Goal: Transaction & Acquisition: Purchase product/service

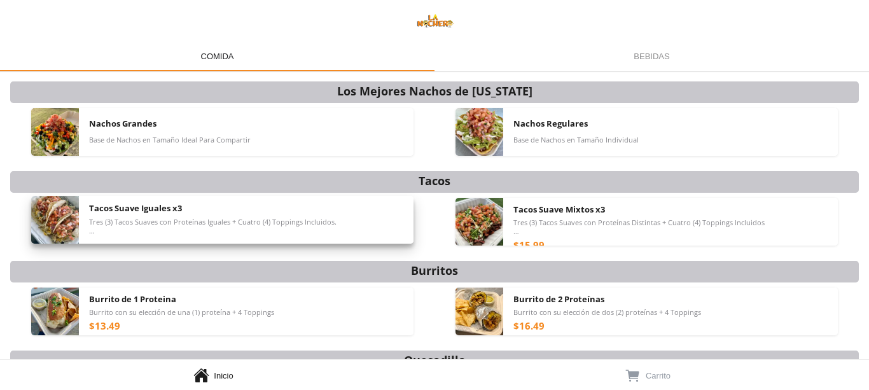
click at [90, 235] on span "Tres (3) Tacos Suaves con Proteínas Iguales + Cuatro (4) Toppings Incluidos. *T…" at bounding box center [213, 227] width 248 height 18
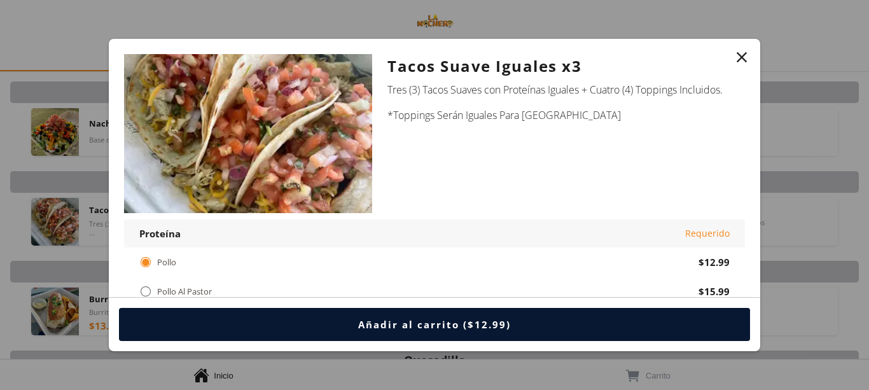
scroll to position [64, 0]
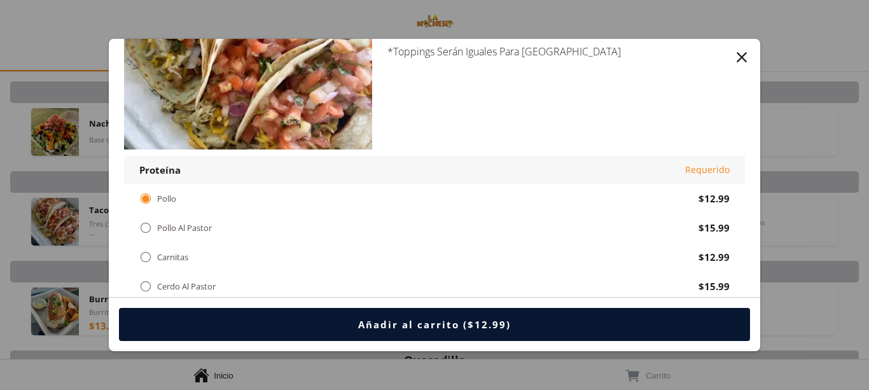
click at [749, 57] on div "" at bounding box center [742, 57] width 18 height 18
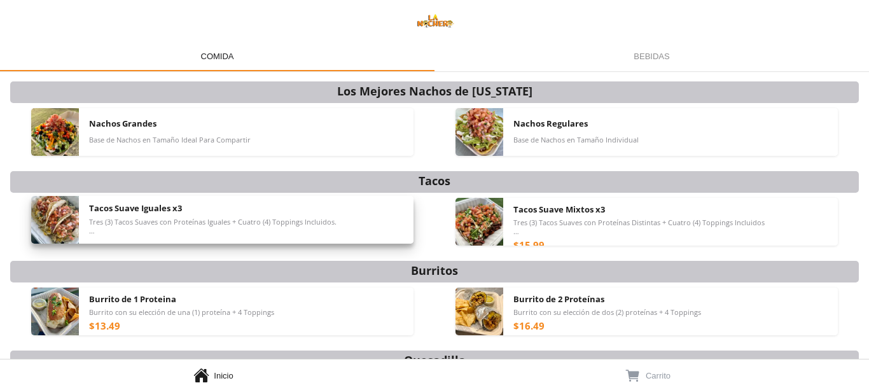
click at [183, 222] on span "Tres (3) Tacos Suaves con Proteínas Iguales + Cuatro (4) Toppings Incluidos. *T…" at bounding box center [213, 227] width 248 height 18
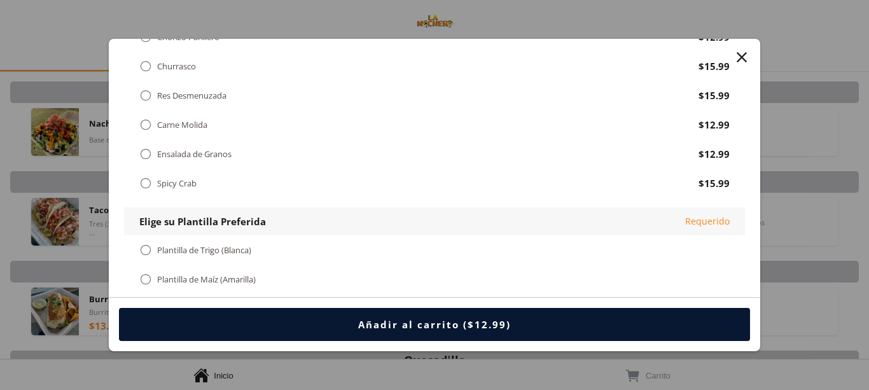
scroll to position [445, 0]
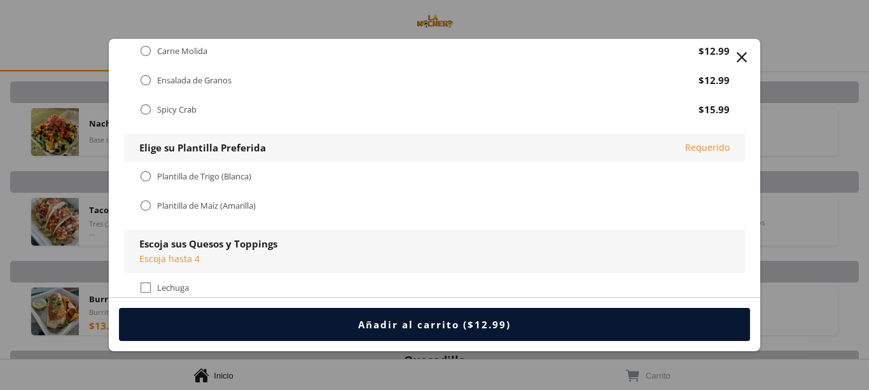
click at [148, 174] on div "" at bounding box center [145, 176] width 13 height 14
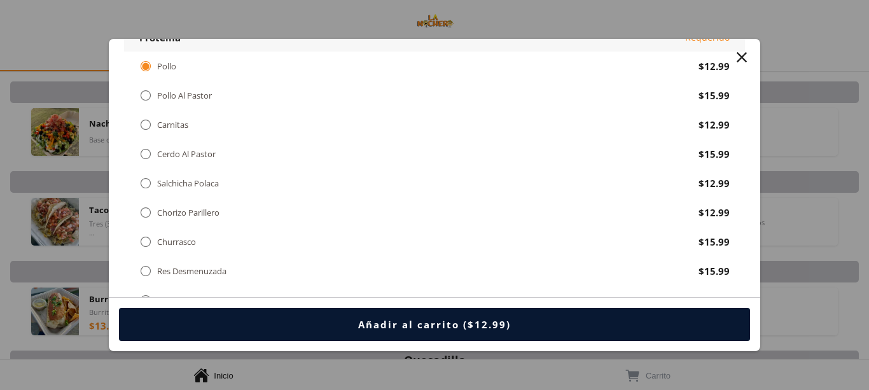
scroll to position [127, 0]
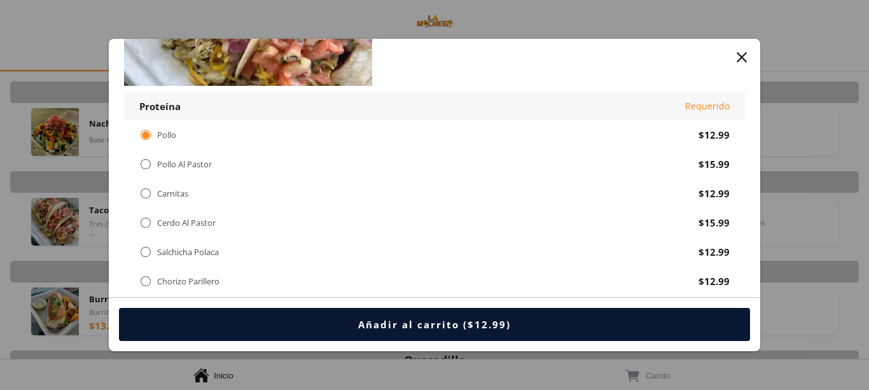
click at [148, 160] on div "" at bounding box center [145, 164] width 13 height 14
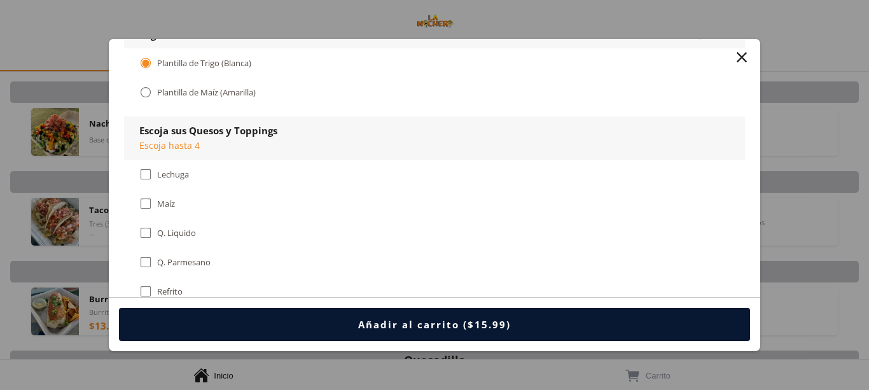
scroll to position [636, 0]
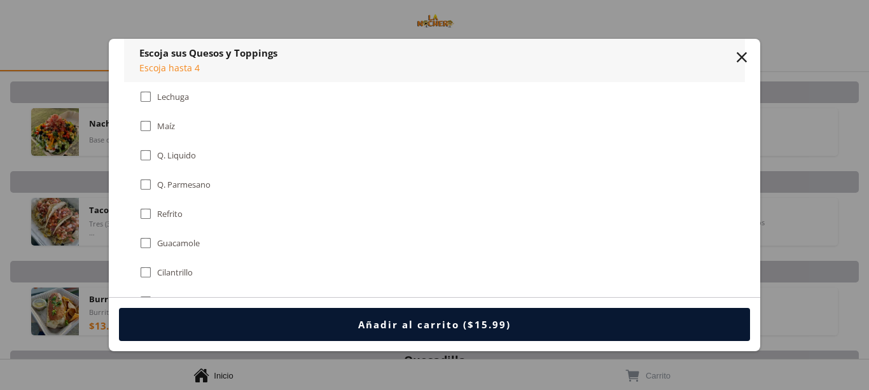
click at [143, 186] on div "" at bounding box center [145, 185] width 13 height 14
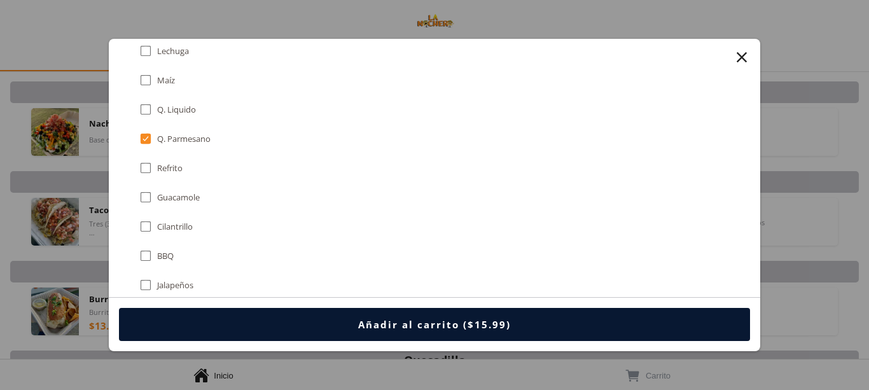
scroll to position [764, 0]
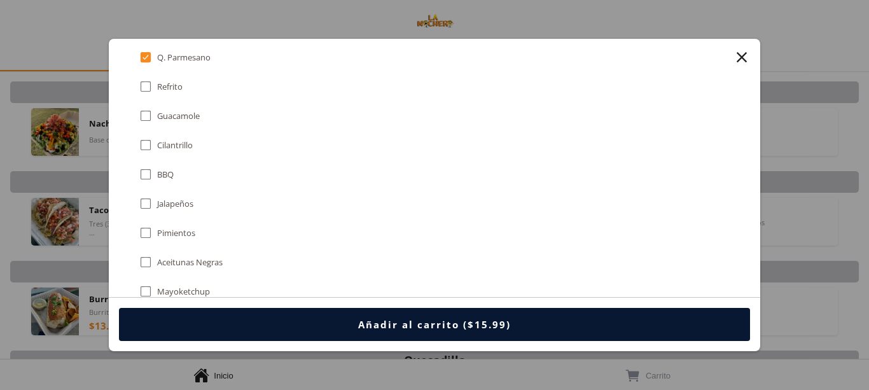
click at [746, 53] on div "" at bounding box center [742, 57] width 18 height 18
